Goal: Check status: Check status

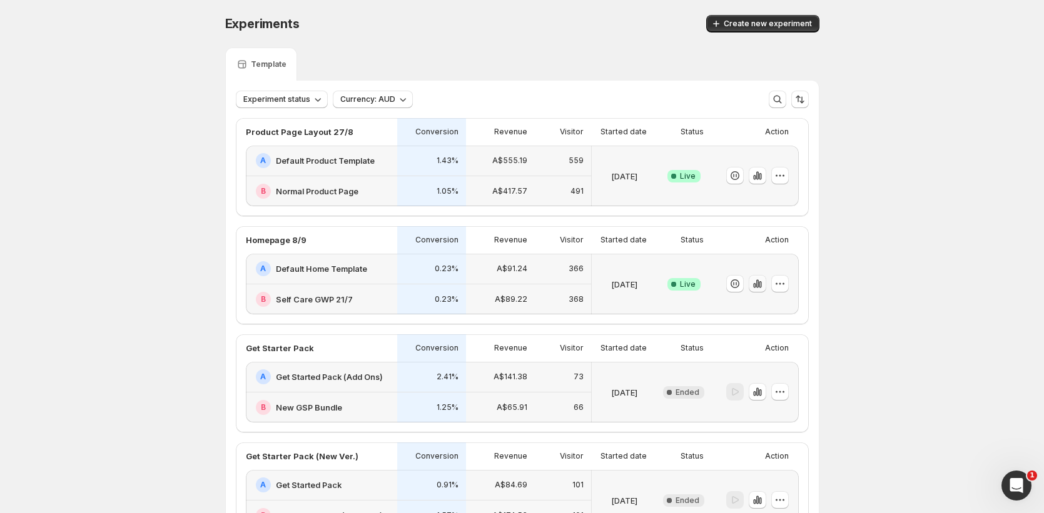
click at [763, 284] on icon "button" at bounding box center [757, 284] width 13 height 13
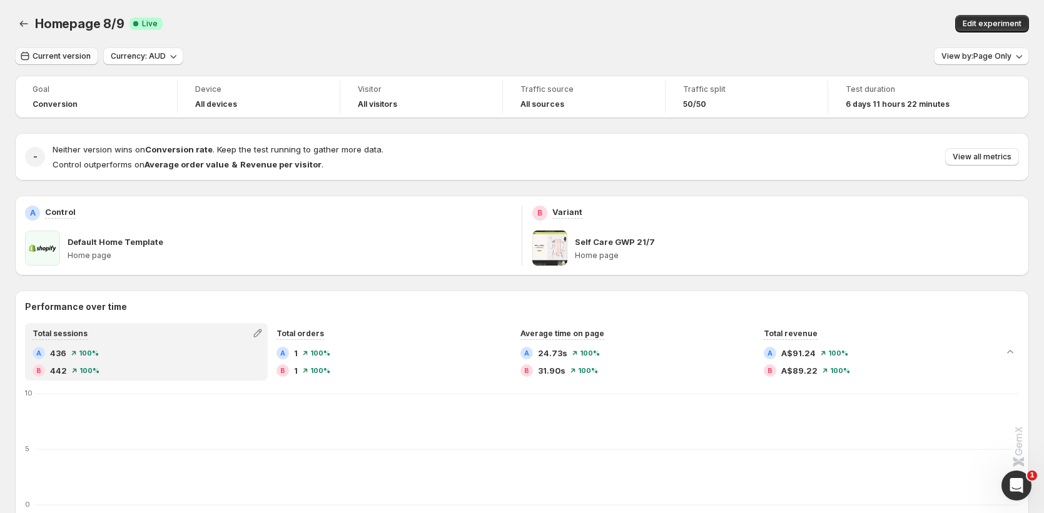
click at [70, 53] on span "Current version" at bounding box center [62, 56] width 58 height 10
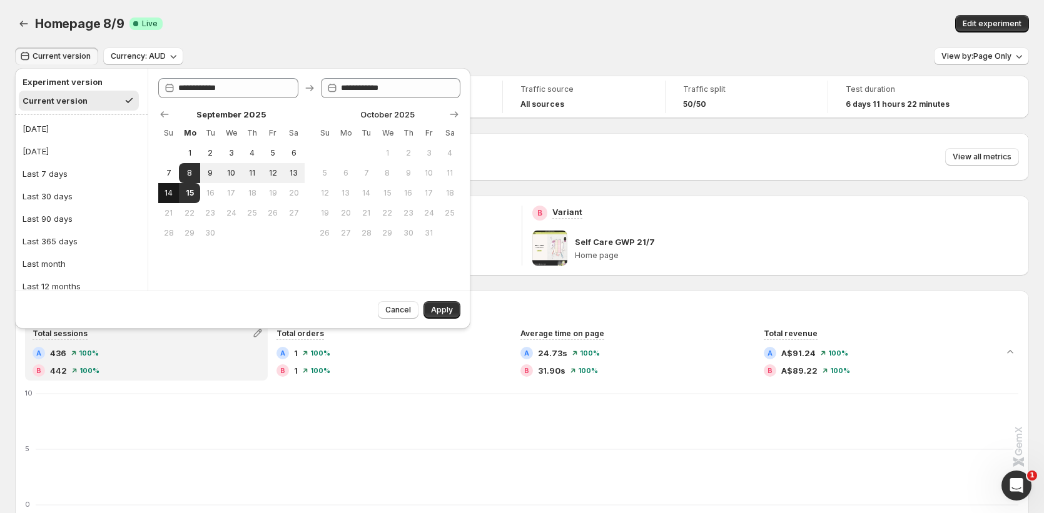
click at [176, 191] on button "14" at bounding box center [168, 193] width 21 height 20
type input "**********"
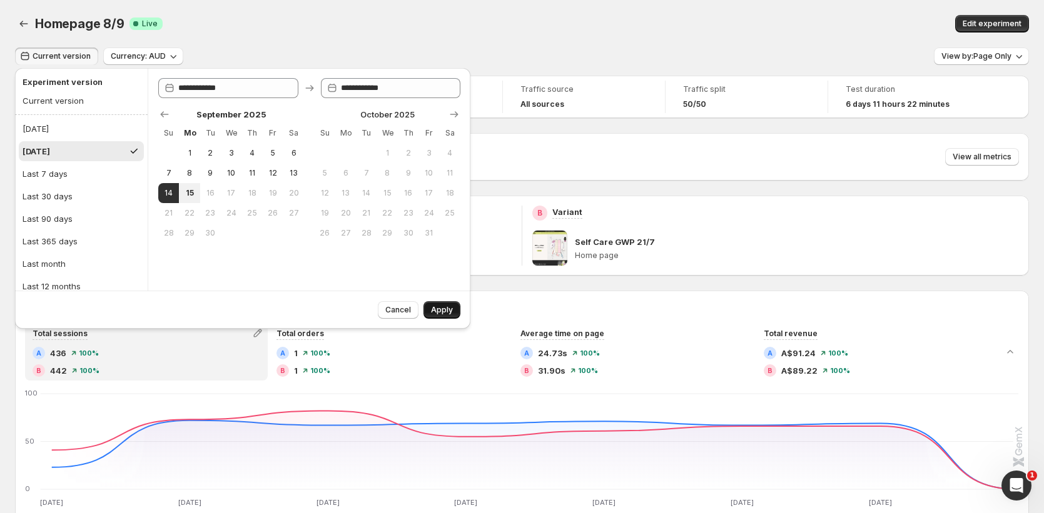
click at [449, 311] on span "Apply" at bounding box center [442, 310] width 22 height 10
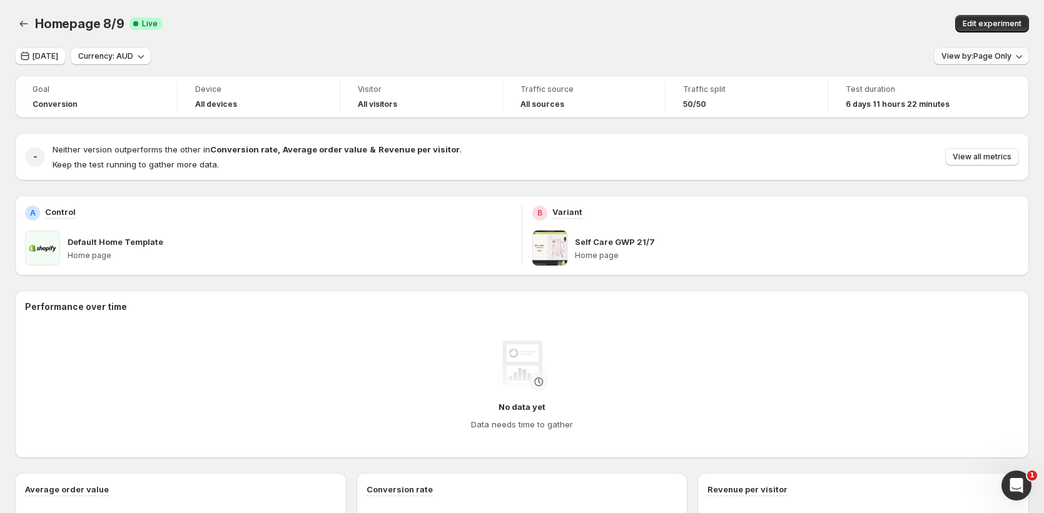
click at [967, 58] on span "View by: Page Only" at bounding box center [976, 56] width 70 height 10
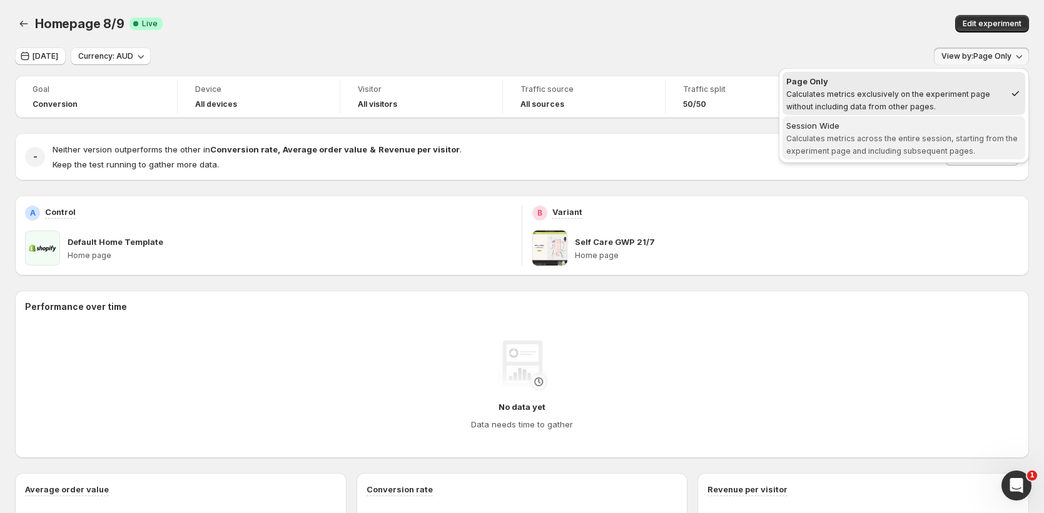
click at [919, 143] on span "Calculates metrics across the entire session, starting from the experiment page…" at bounding box center [901, 145] width 231 height 22
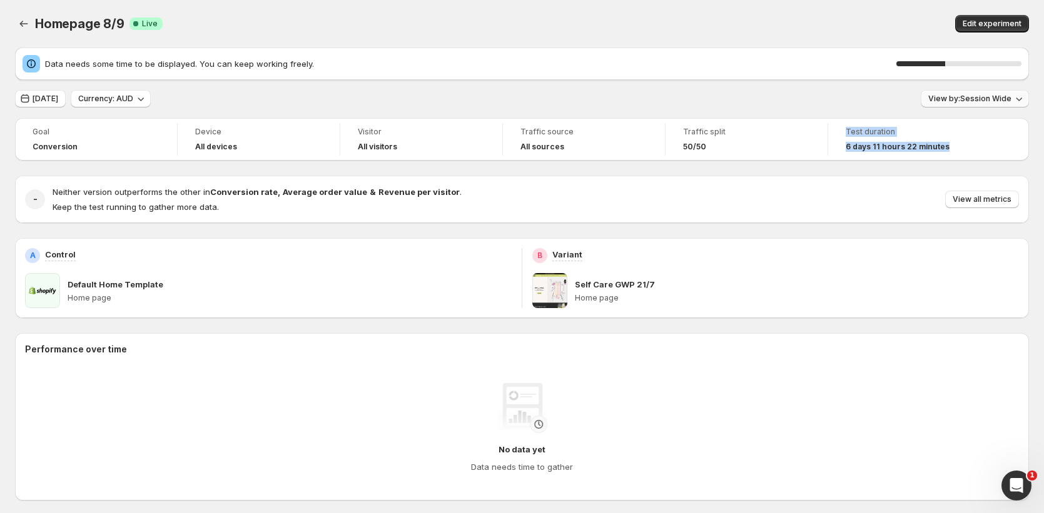
click at [952, 98] on span "View by: Session Wide" at bounding box center [969, 99] width 83 height 10
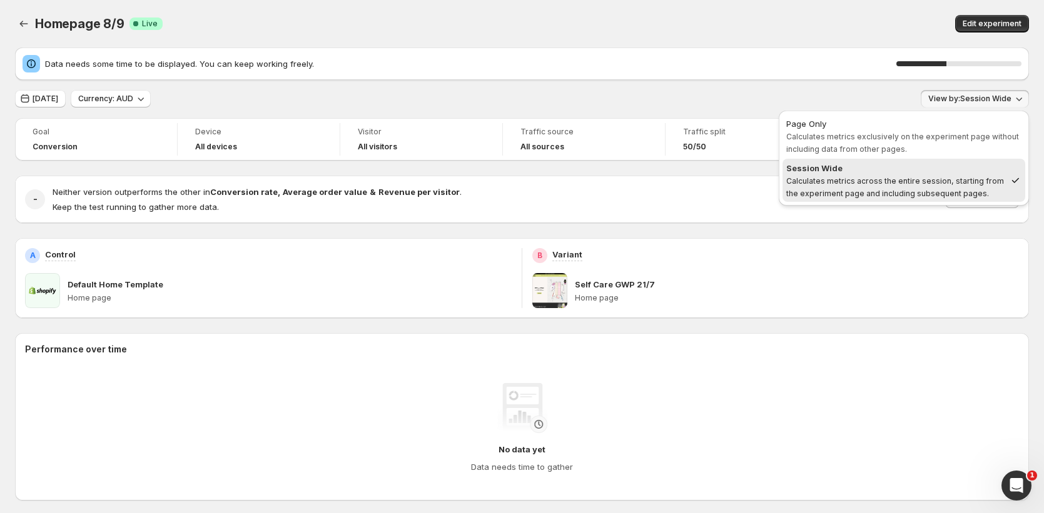
click at [856, 91] on div "[DATE] Currency: AUD View by: Session Wide" at bounding box center [522, 99] width 1014 height 18
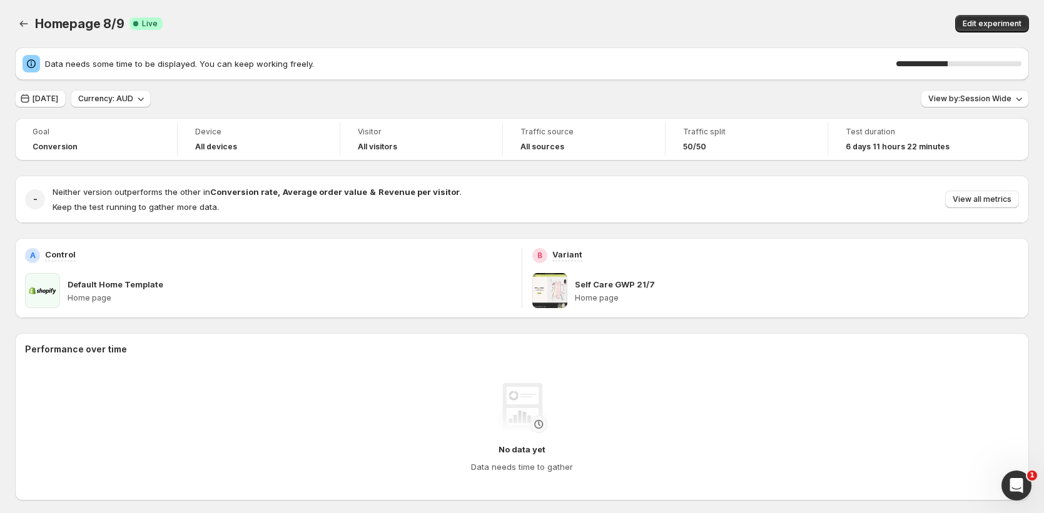
click at [856, 91] on div "[DATE] Currency: AUD View by: Session Wide" at bounding box center [522, 99] width 1014 height 18
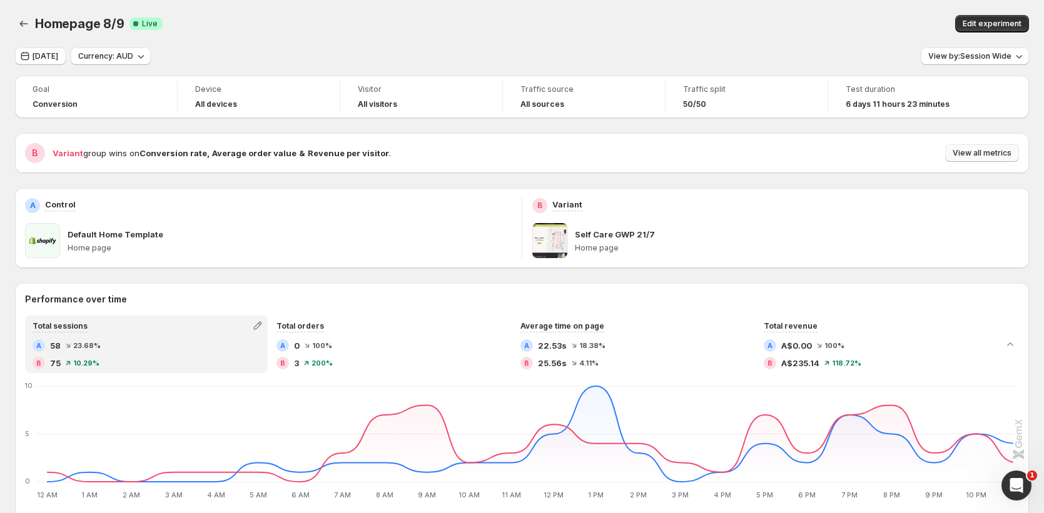
click at [1010, 153] on span "View all metrics" at bounding box center [981, 153] width 59 height 10
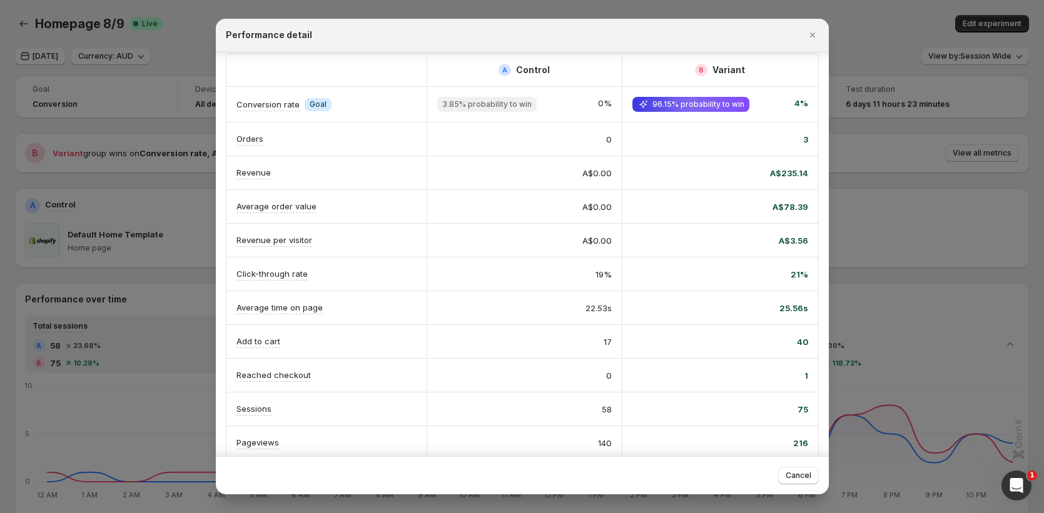
scroll to position [11, 0]
click at [808, 38] on icon "Close" at bounding box center [812, 35] width 13 height 13
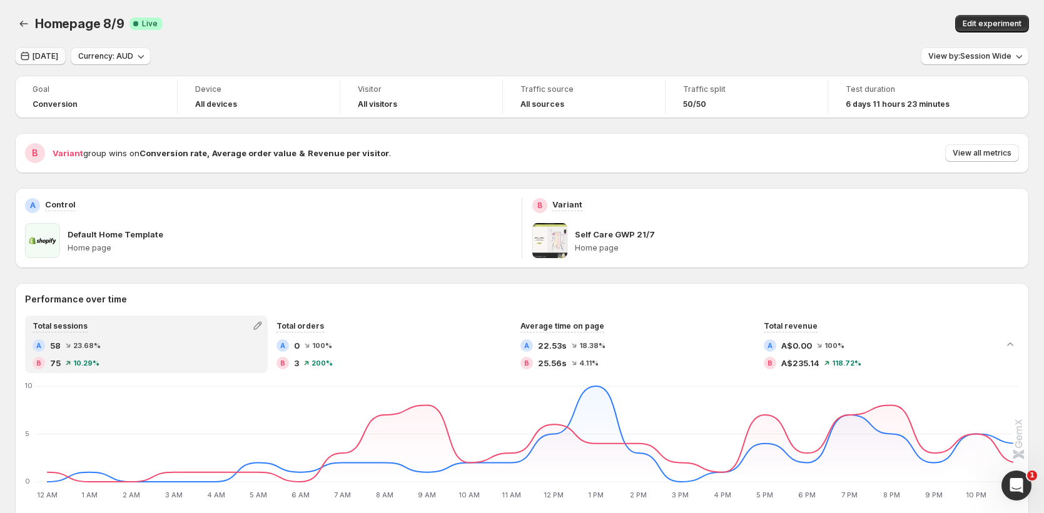
click at [58, 60] on span "[DATE]" at bounding box center [46, 56] width 26 height 10
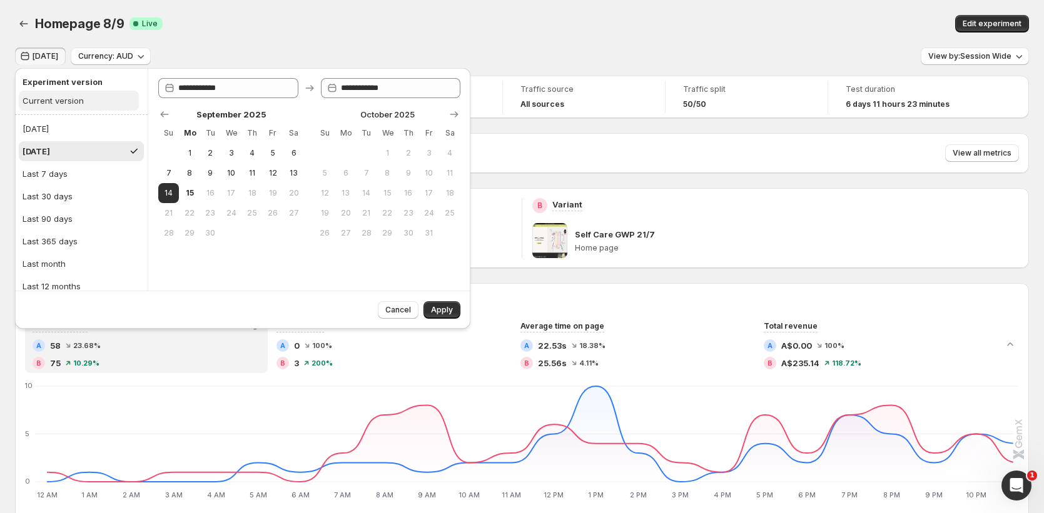
click at [72, 102] on div "Current version" at bounding box center [53, 100] width 61 height 13
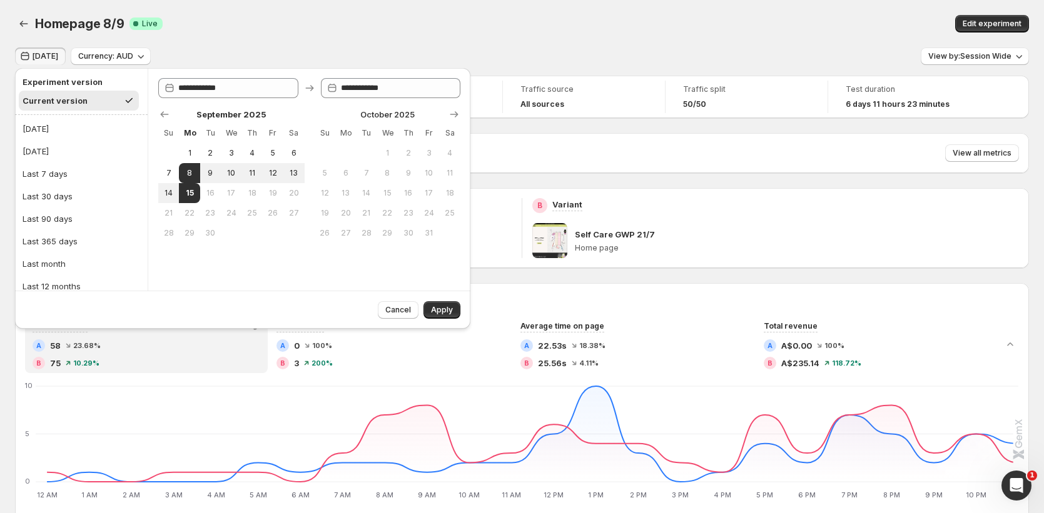
type input "**********"
click at [444, 304] on button "Apply" at bounding box center [441, 310] width 37 height 18
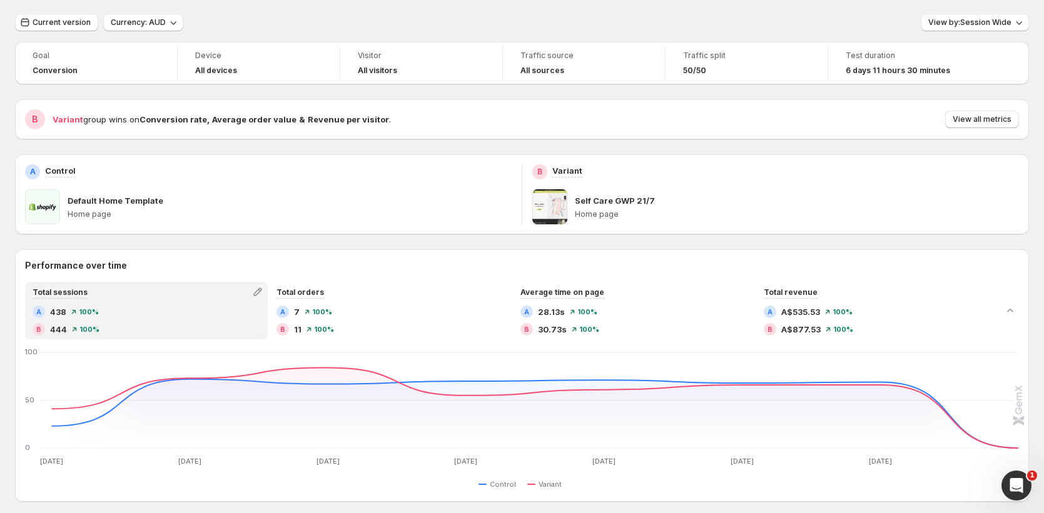
scroll to position [0, 0]
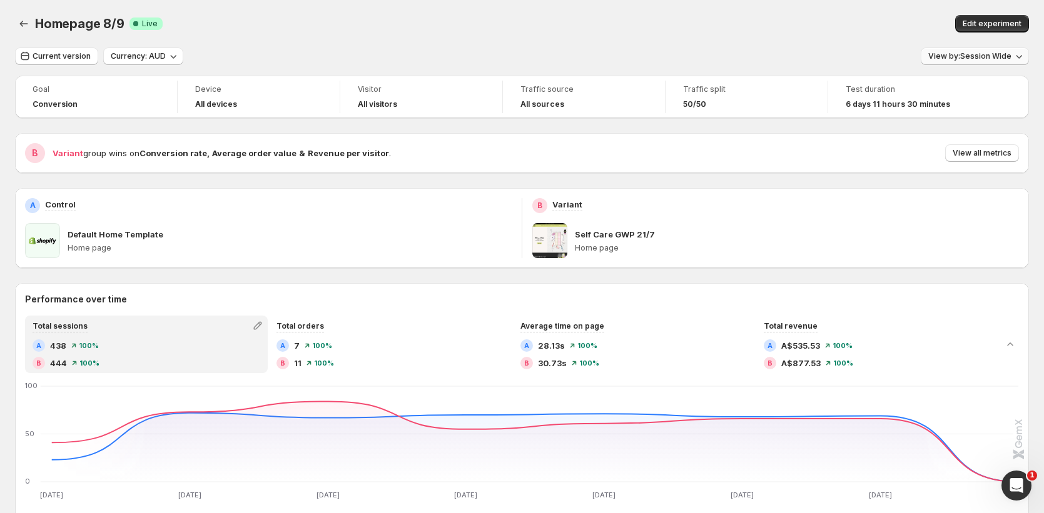
click at [999, 54] on span "View by: Session Wide" at bounding box center [969, 56] width 83 height 10
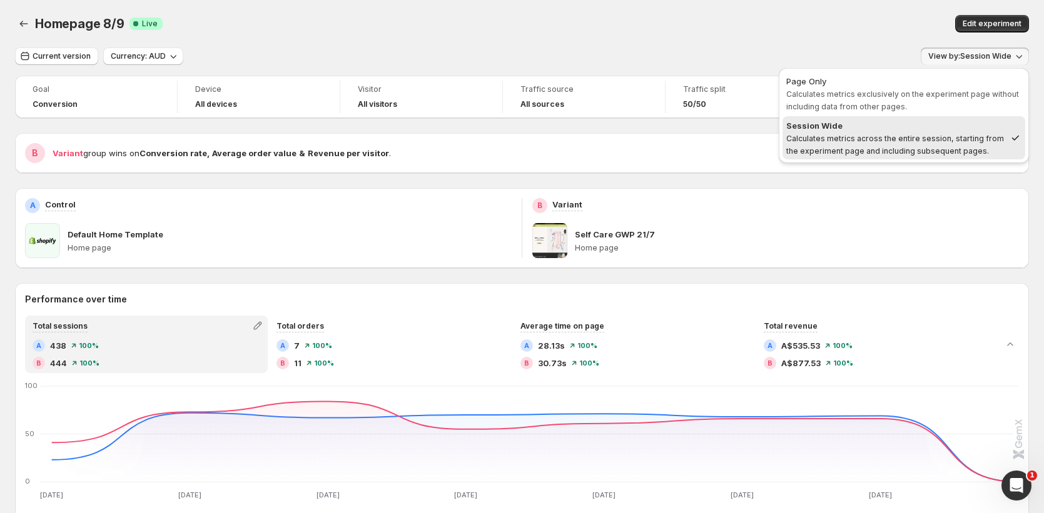
click at [899, 38] on div "Homepage 8/9. This page is ready Homepage 8/9 Success Complete Live Edit experi…" at bounding box center [522, 24] width 1014 height 48
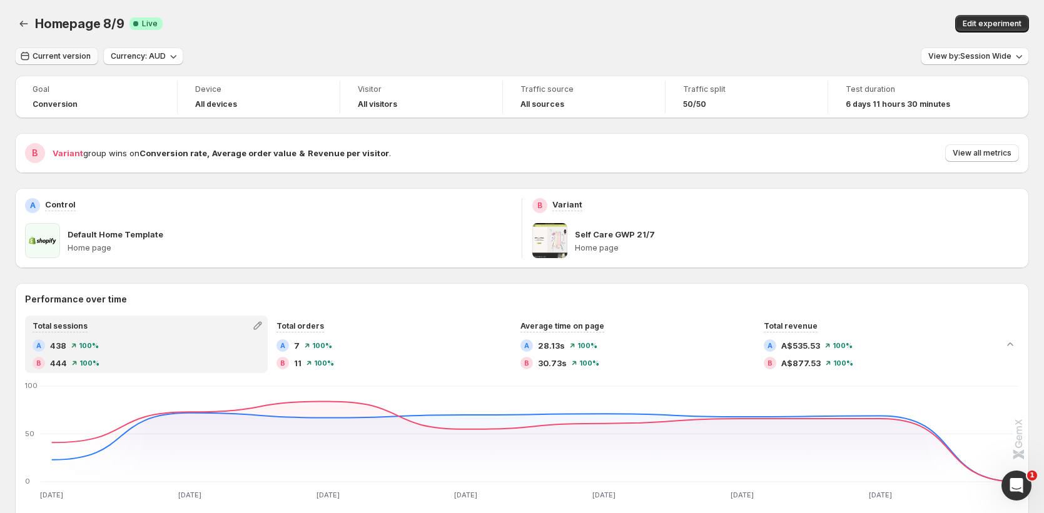
click at [41, 58] on span "Current version" at bounding box center [62, 56] width 58 height 10
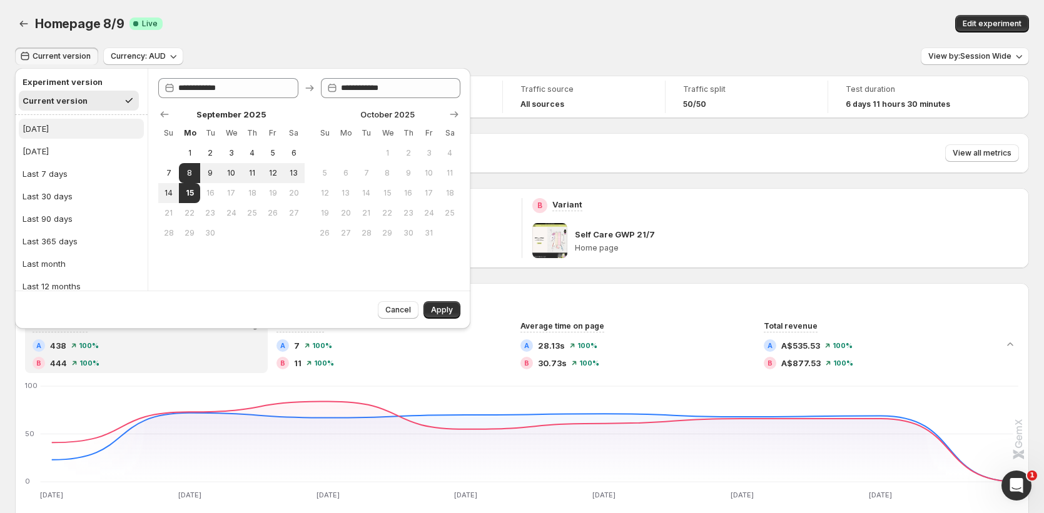
click at [103, 134] on button "[DATE]" at bounding box center [81, 129] width 125 height 20
type input "**********"
click at [438, 305] on button "Apply" at bounding box center [441, 310] width 37 height 18
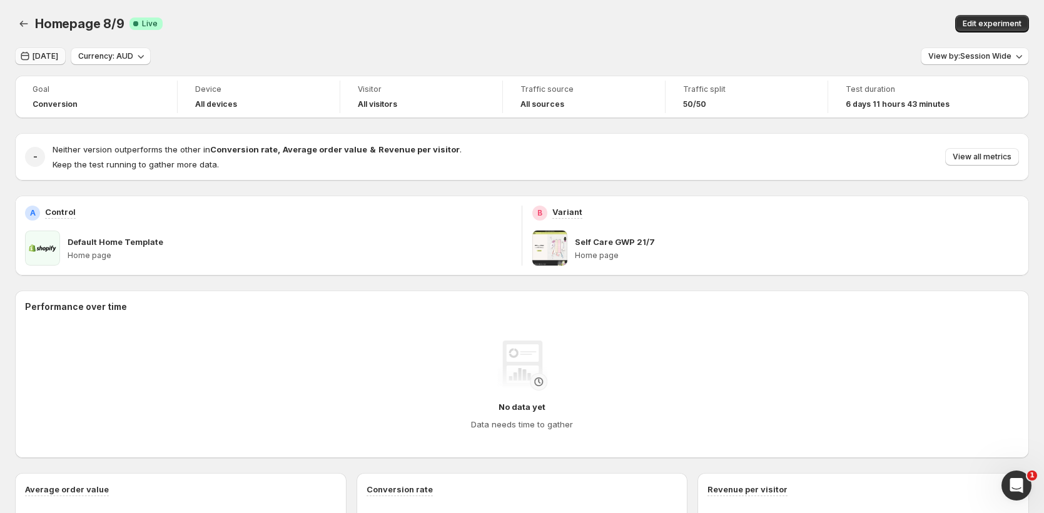
click at [59, 54] on button "[DATE]" at bounding box center [40, 57] width 51 height 18
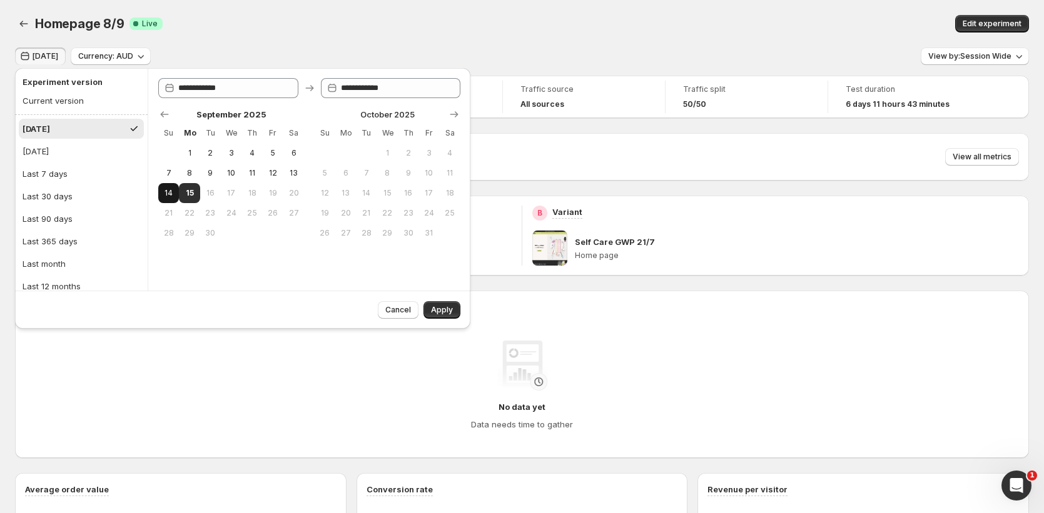
click at [176, 192] on button "14" at bounding box center [168, 193] width 21 height 20
type input "**********"
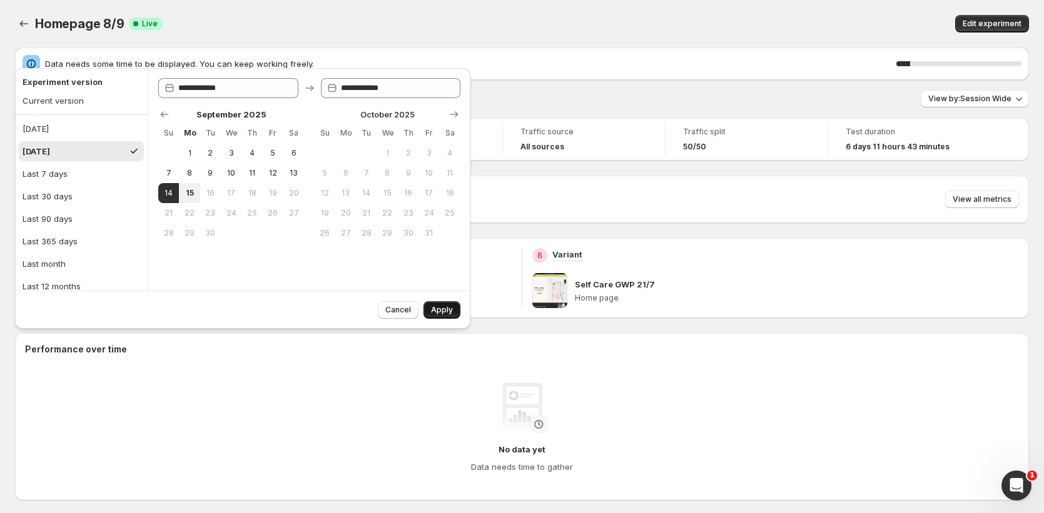
click at [454, 306] on button "Apply" at bounding box center [441, 310] width 37 height 18
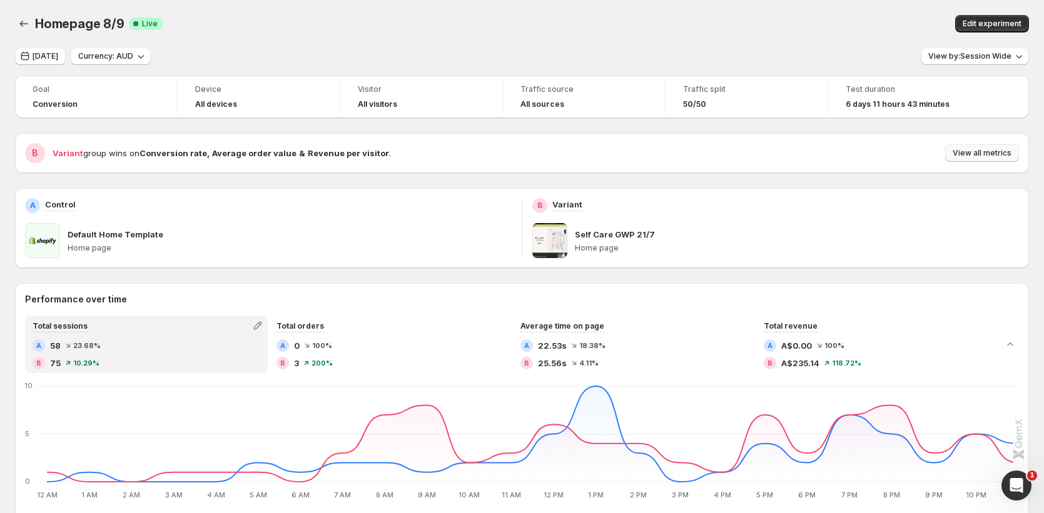
click at [988, 151] on span "View all metrics" at bounding box center [981, 153] width 59 height 10
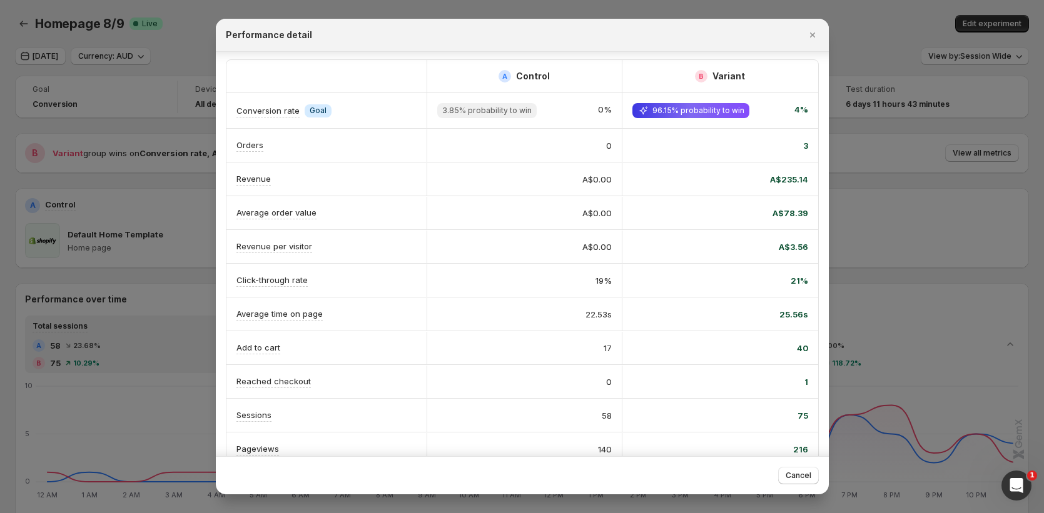
scroll to position [5, 0]
